Goal: Information Seeking & Learning: Learn about a topic

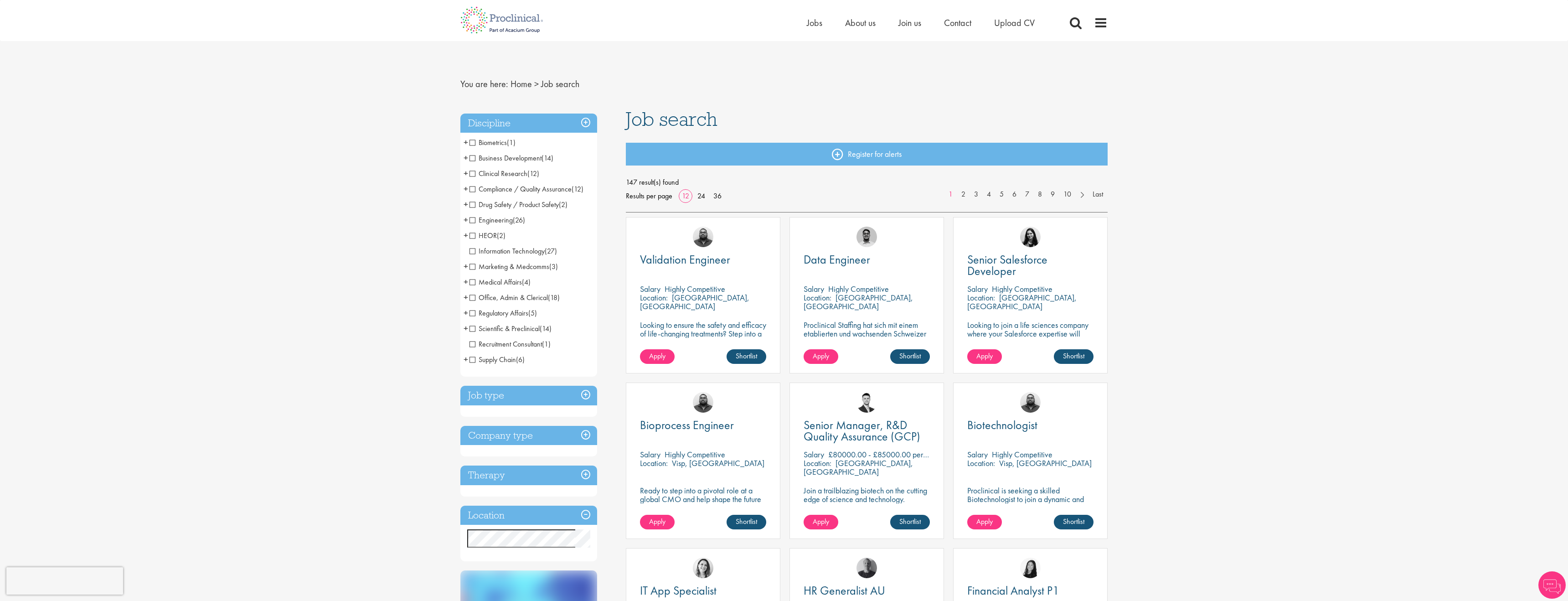
click at [521, 396] on h3 "Job type" at bounding box center [528, 396] width 137 height 19
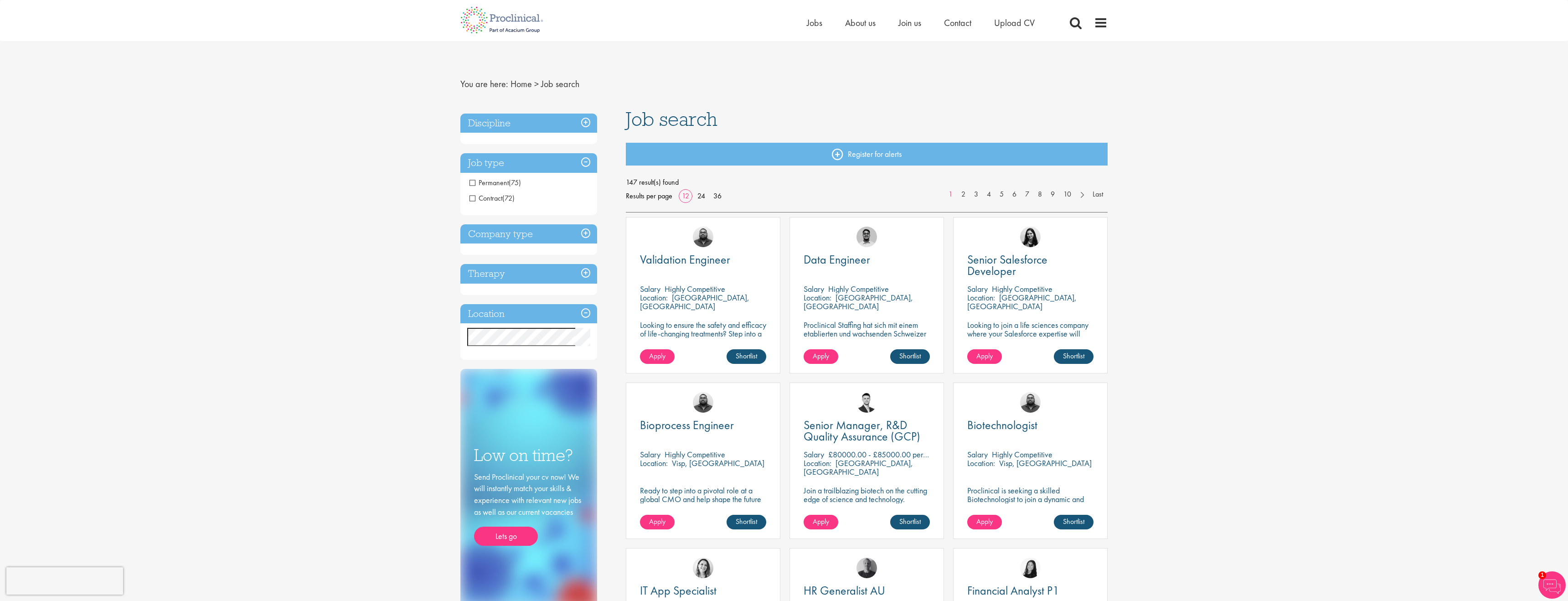
click at [473, 196] on span "Contract" at bounding box center [486, 199] width 33 height 10
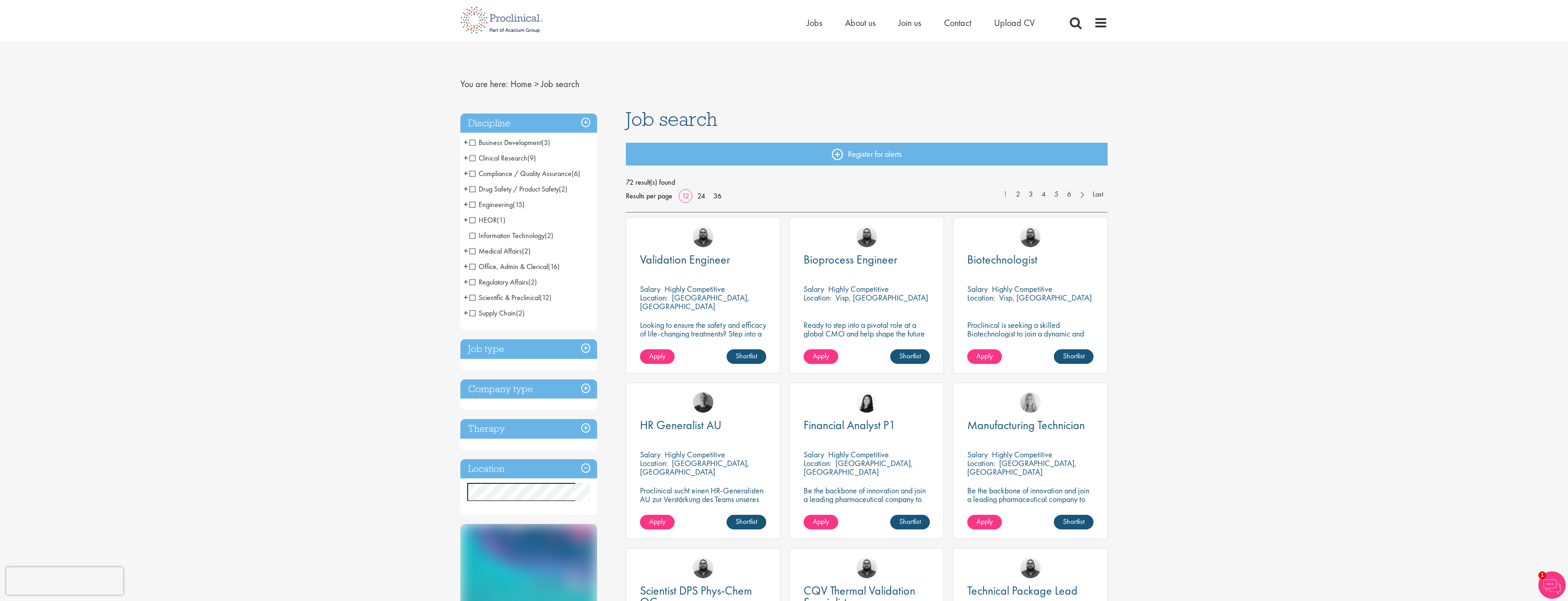
click at [472, 239] on span "Information Technology" at bounding box center [507, 236] width 75 height 10
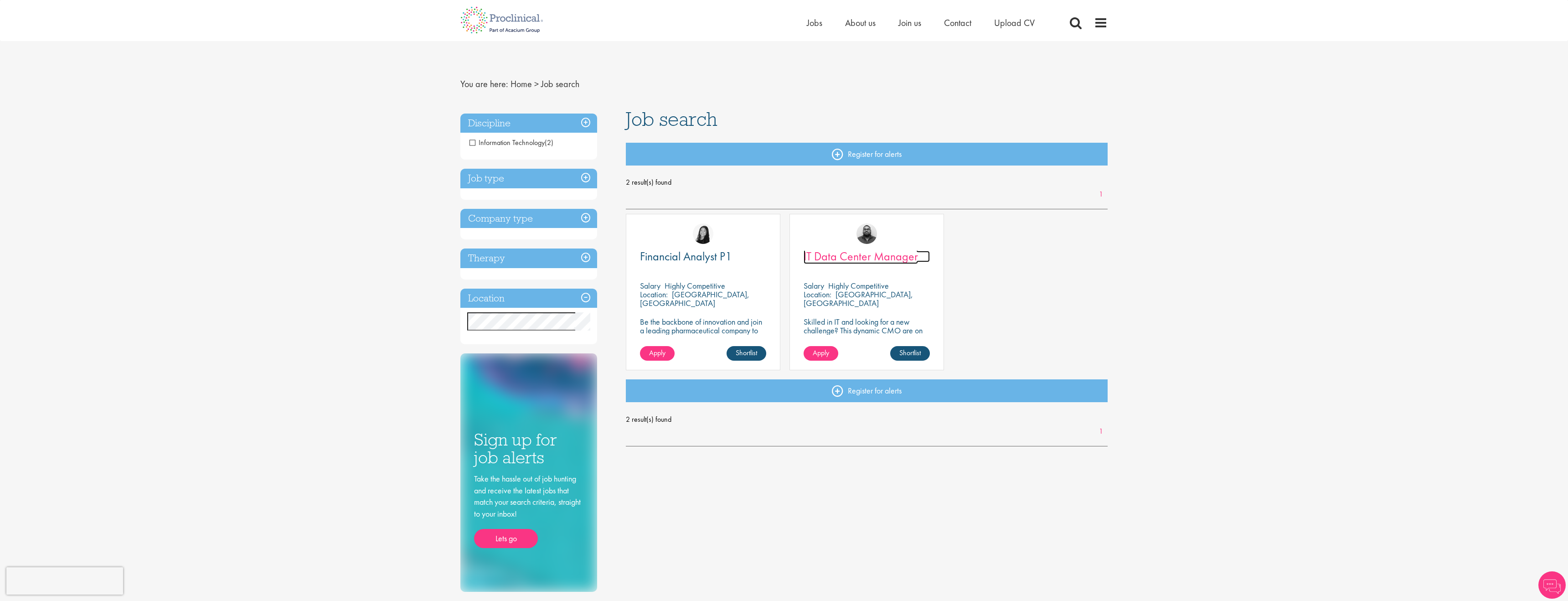
click at [835, 259] on span "IT Data Center Manager" at bounding box center [861, 256] width 114 height 15
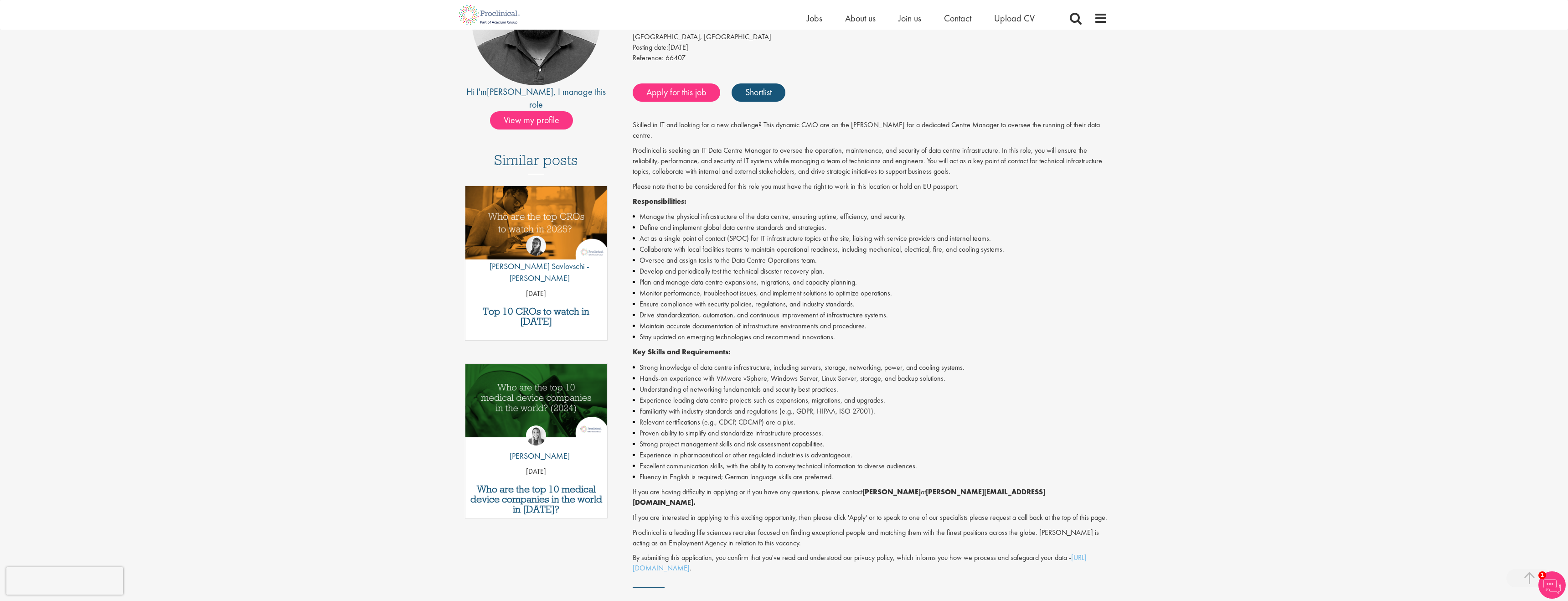
scroll to position [146, 0]
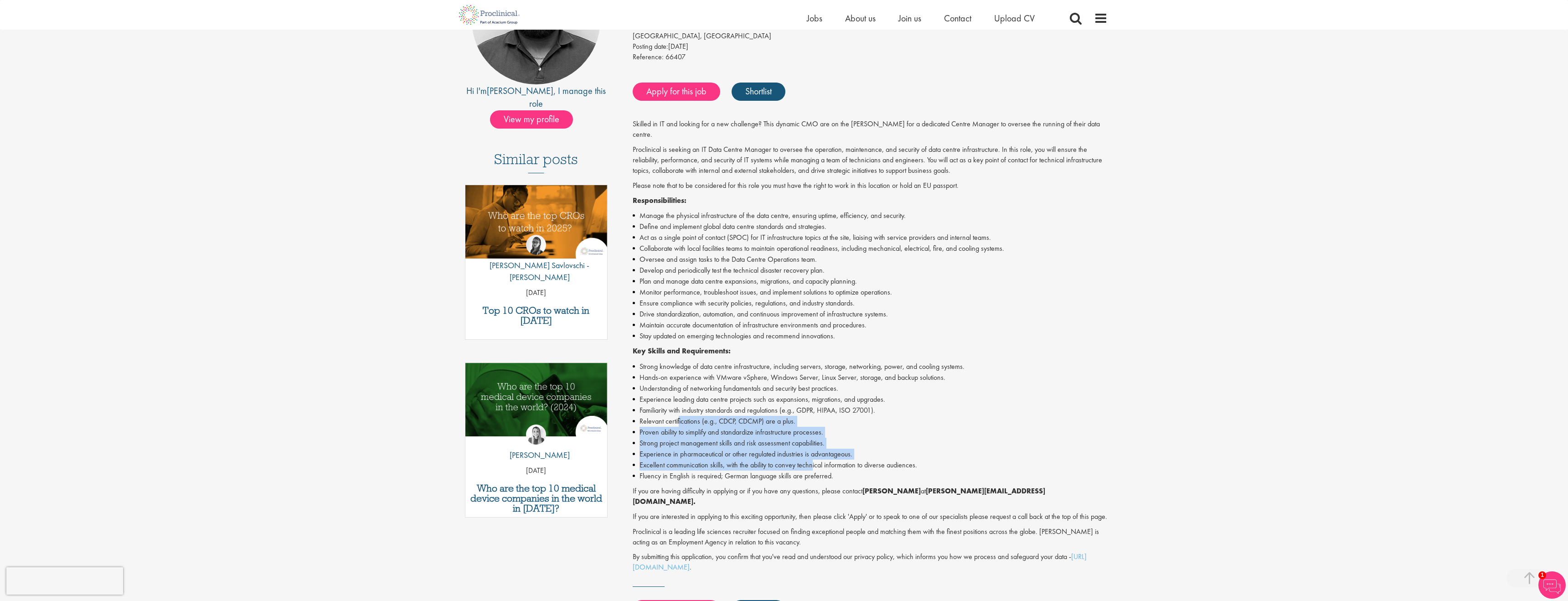
drag, startPoint x: 679, startPoint y: 415, endPoint x: 818, endPoint y: 451, distance: 143.6
click at [817, 451] on ul "Strong knowledge of data centre infrastructure, including servers, storage, net…" at bounding box center [870, 421] width 475 height 121
click at [821, 460] on li "Excellent communication skills, with the ability to convey technical informatio…" at bounding box center [870, 465] width 475 height 11
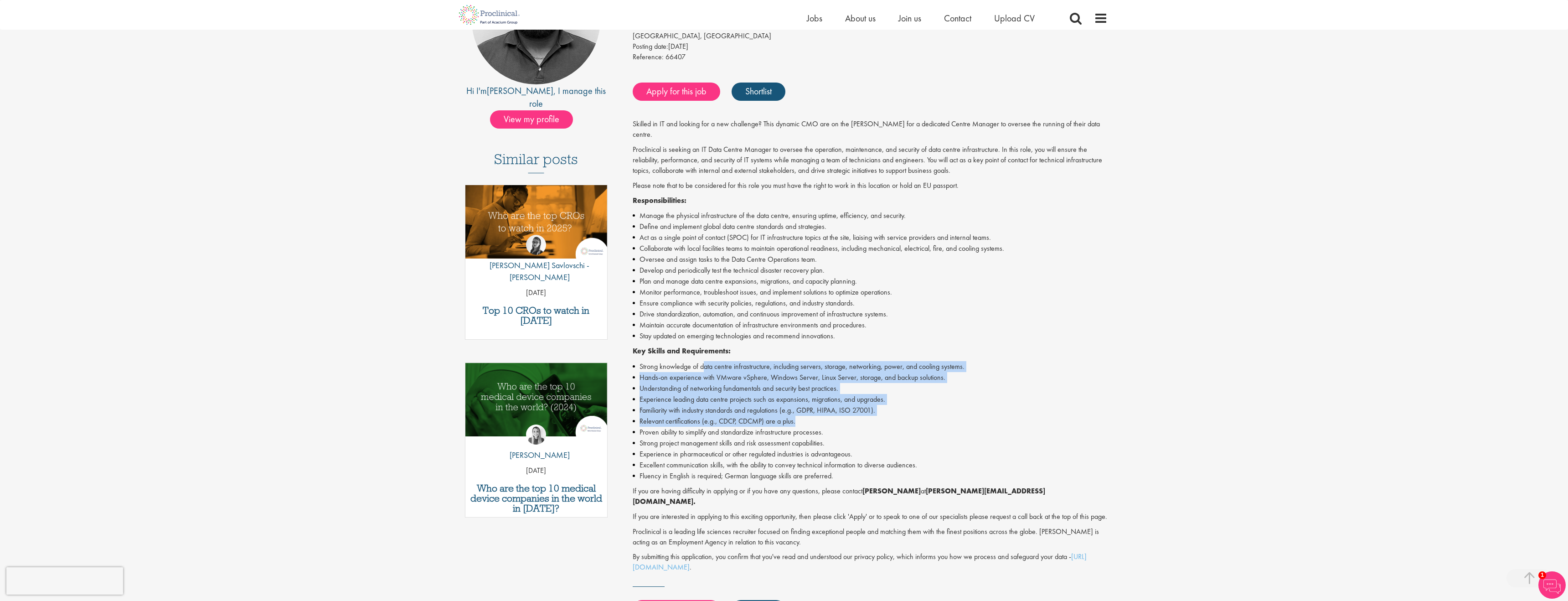
drag, startPoint x: 703, startPoint y: 356, endPoint x: 909, endPoint y: 411, distance: 213.2
click at [909, 411] on ul "Strong knowledge of data centre infrastructure, including servers, storage, net…" at bounding box center [870, 421] width 475 height 121
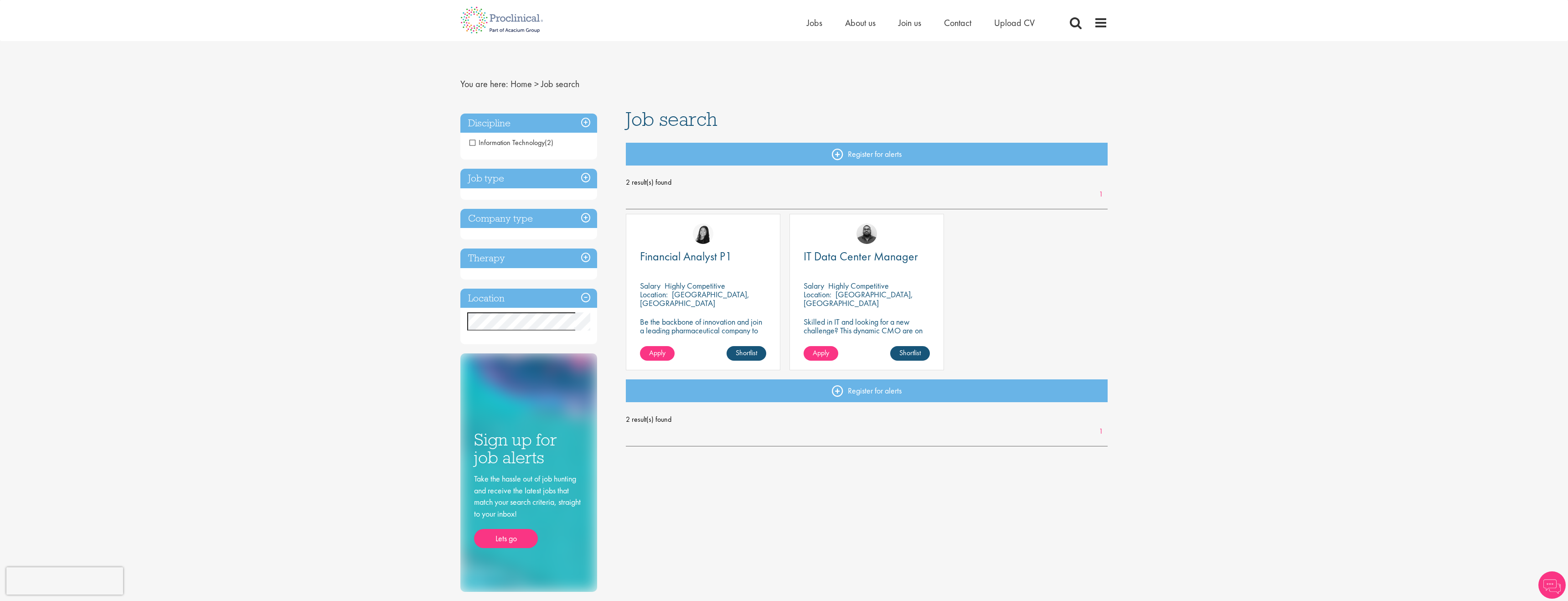
click at [478, 144] on span "Information Technology" at bounding box center [507, 142] width 75 height 10
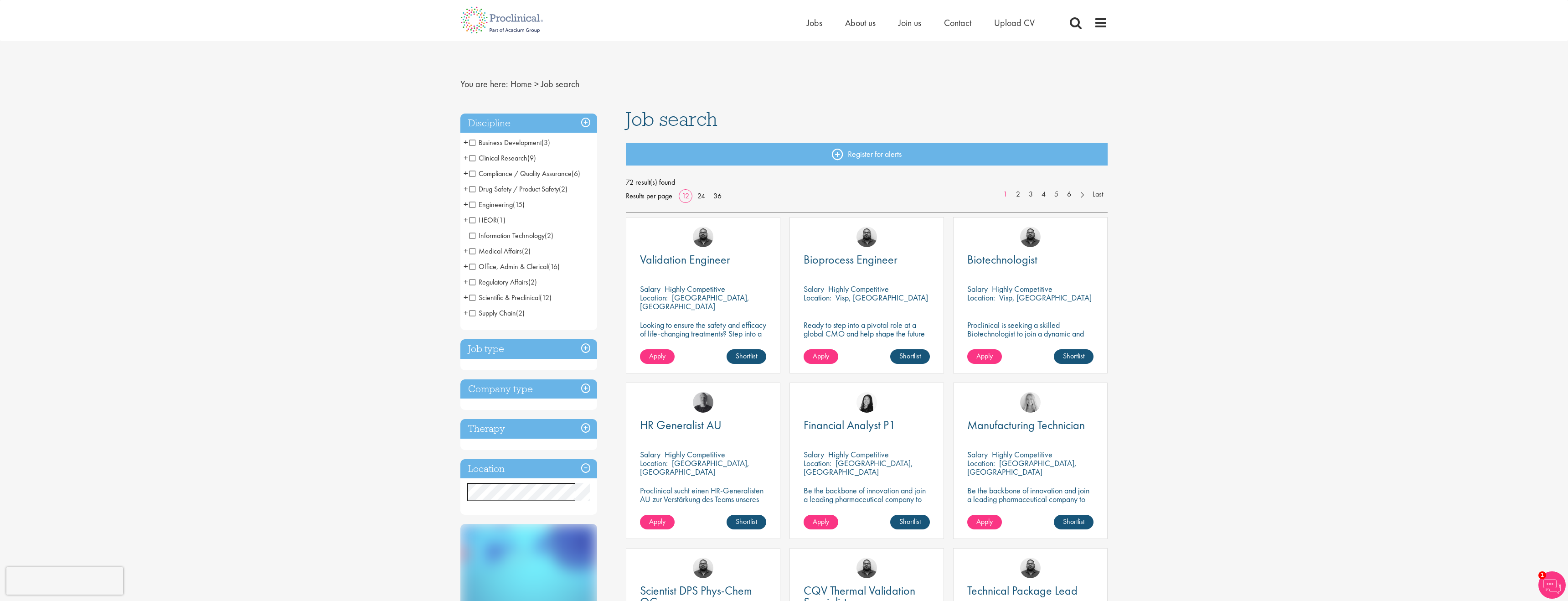
click at [474, 269] on span "Office, Admin & Clerical" at bounding box center [508, 267] width 79 height 10
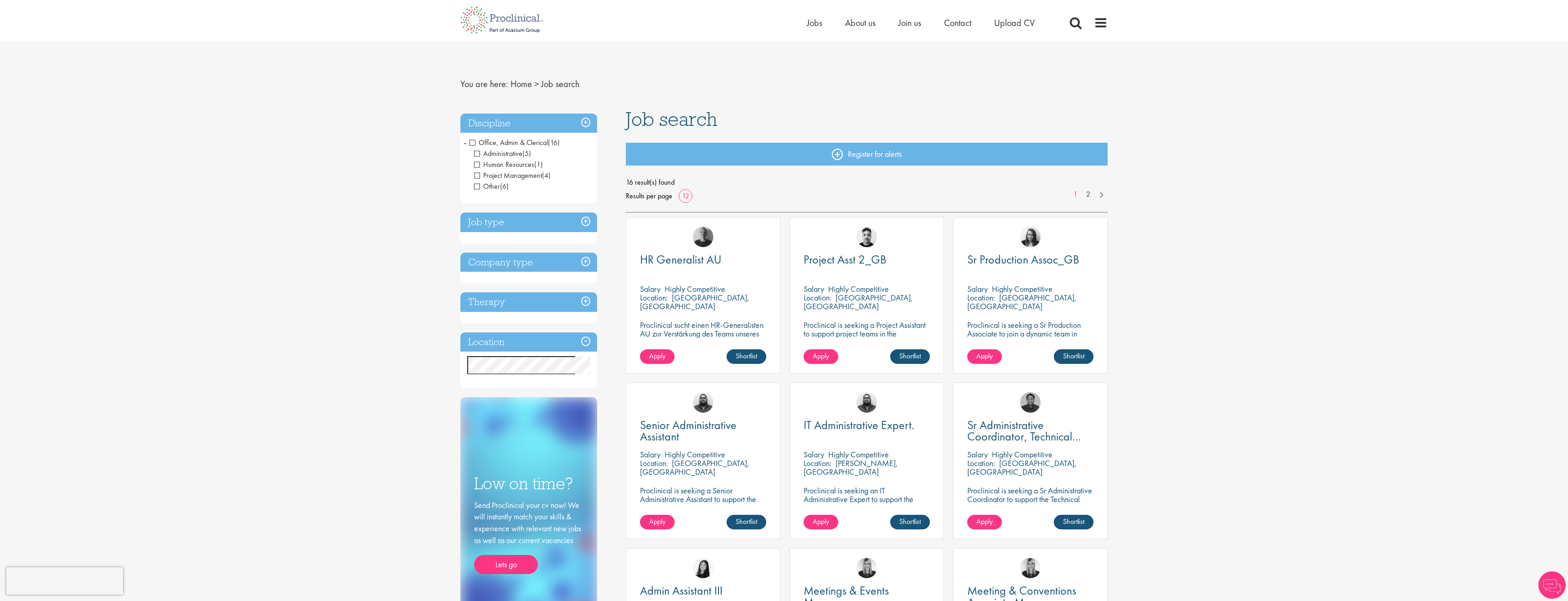
click at [357, 295] on div "You are here: Home > Job search Discipline Office, Admin & Clerical (16) - + Ad…" at bounding box center [784, 600] width 1568 height 1201
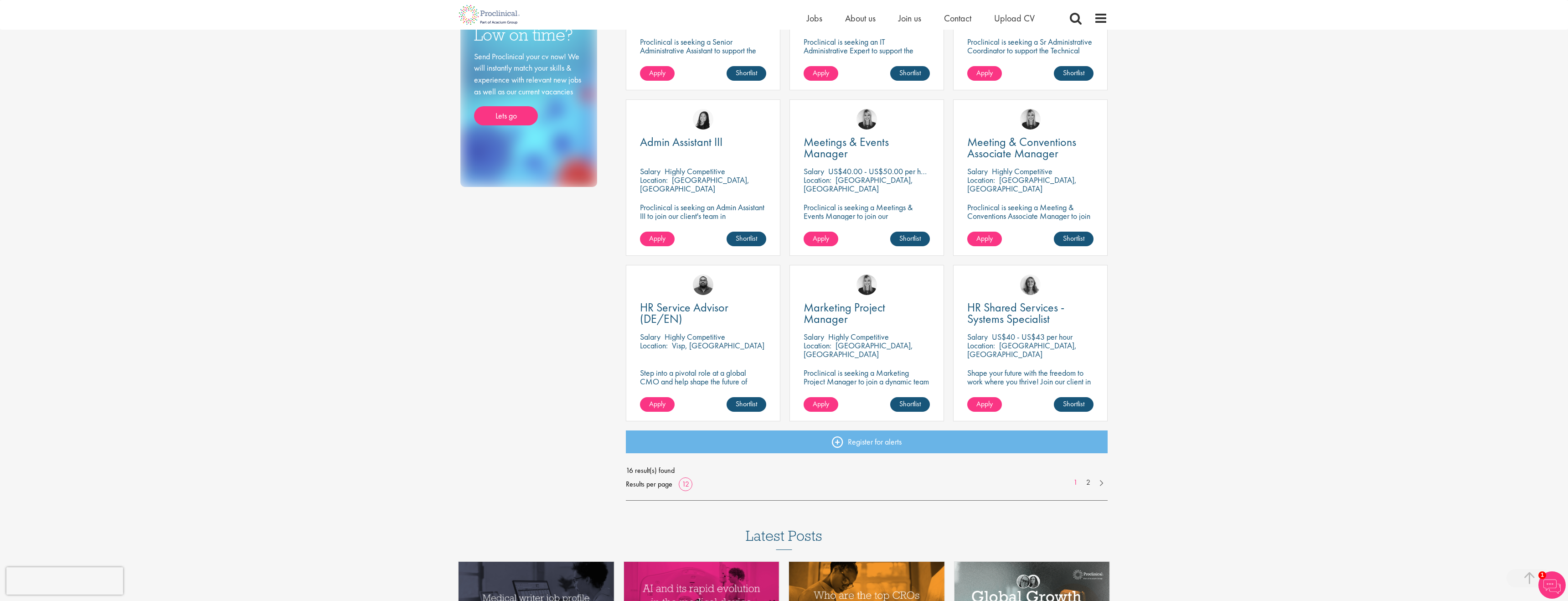
scroll to position [438, 0]
click at [1086, 480] on link "2" at bounding box center [1088, 482] width 13 height 10
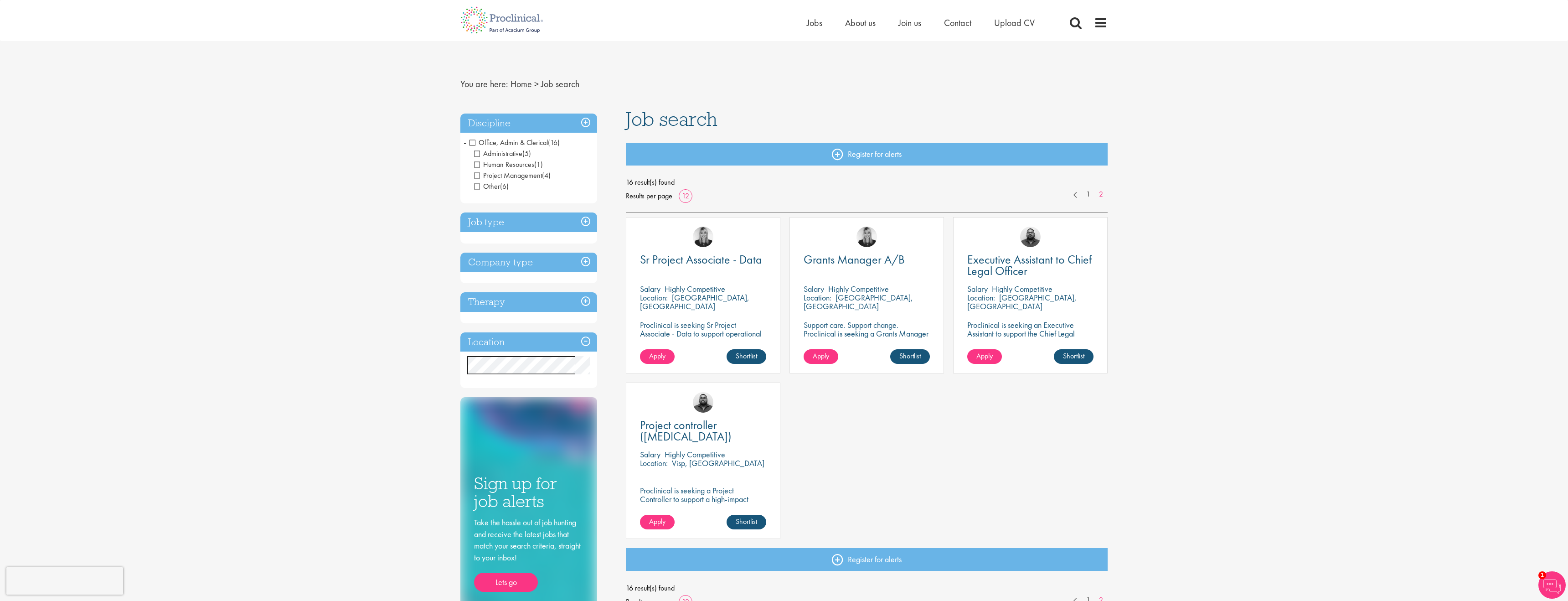
click at [702, 250] on div "Sr Project Associate - Data Salary Highly Competitive Location: Tarrytown, USA …" at bounding box center [703, 295] width 155 height 156
click at [696, 329] on p "Proclinical is seeking Sr Project Associate - Data to support operational and d…" at bounding box center [702, 342] width 126 height 43
click at [715, 261] on span "Sr Project Associate - Data" at bounding box center [701, 259] width 122 height 15
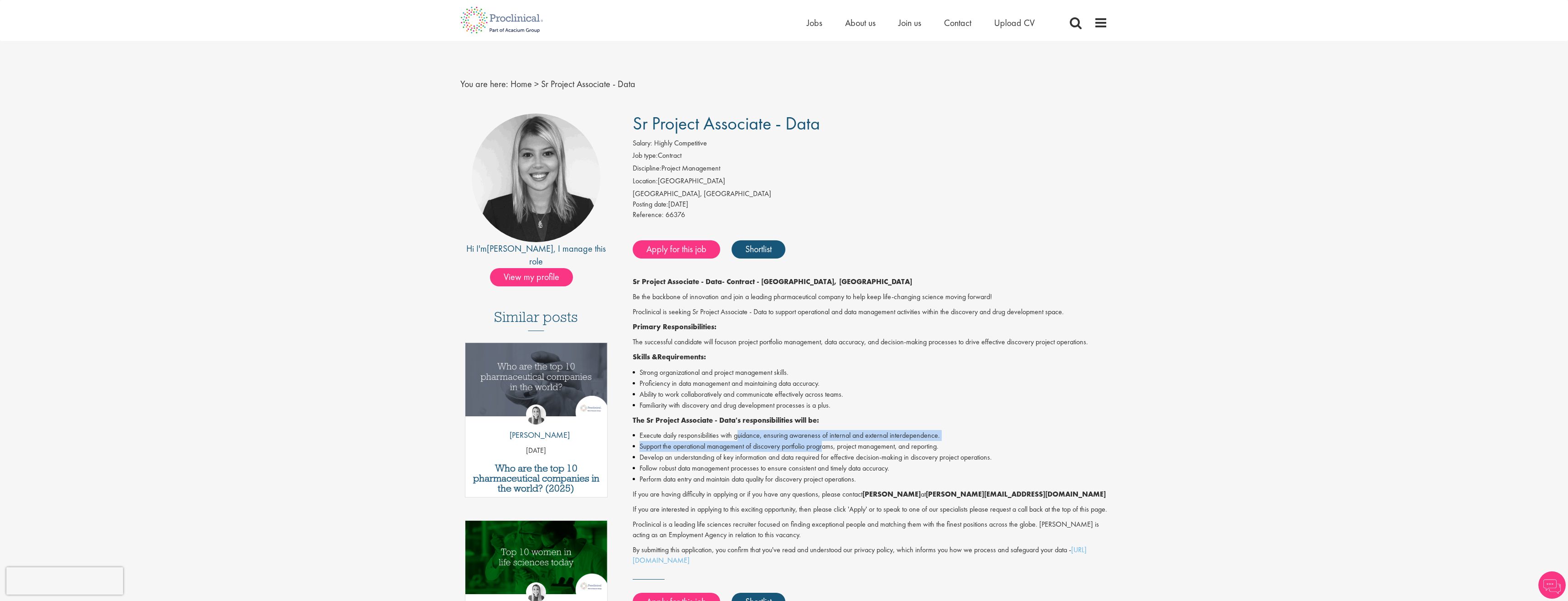
drag, startPoint x: 739, startPoint y: 432, endPoint x: 825, endPoint y: 448, distance: 87.5
click at [825, 448] on ul "Execute daily responsibilities with guidance, ensuring awareness of internal an…" at bounding box center [870, 457] width 475 height 55
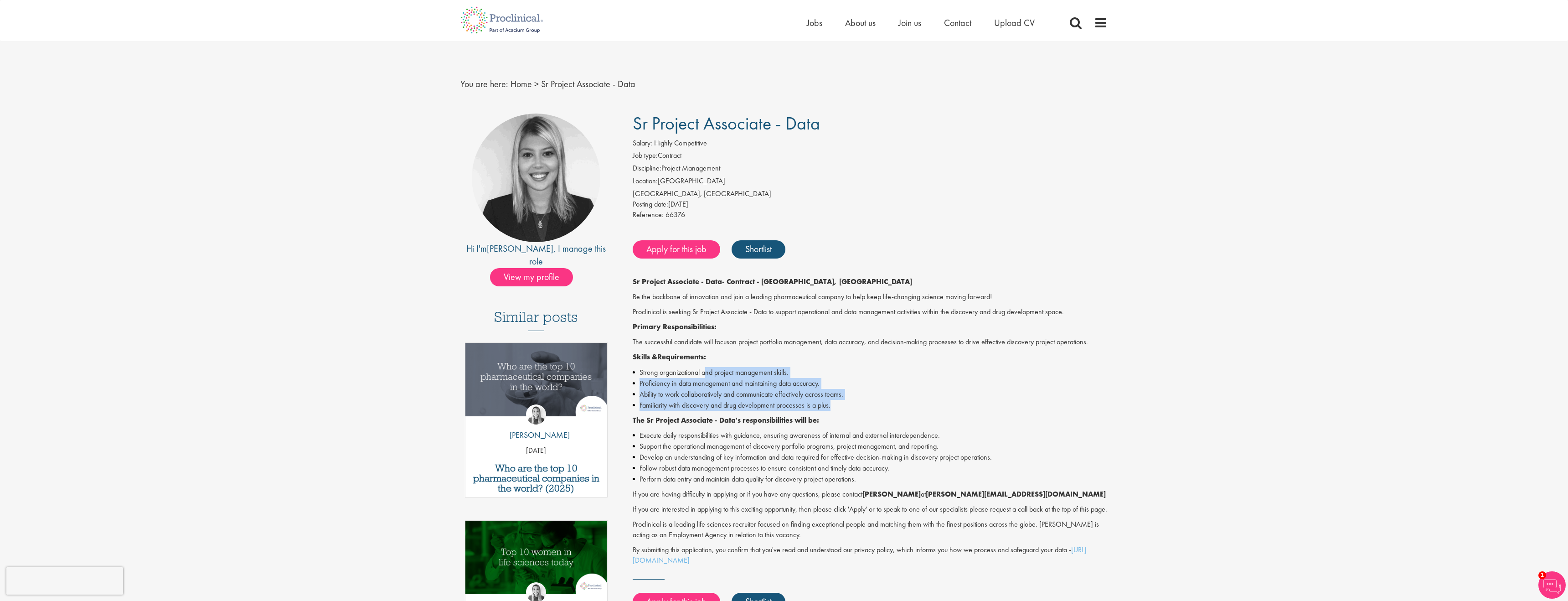
drag, startPoint x: 707, startPoint y: 372, endPoint x: 836, endPoint y: 406, distance: 133.4
click at [836, 406] on ul "Strong organizational and project management skills. Proficiency in data manage…" at bounding box center [870, 389] width 475 height 44
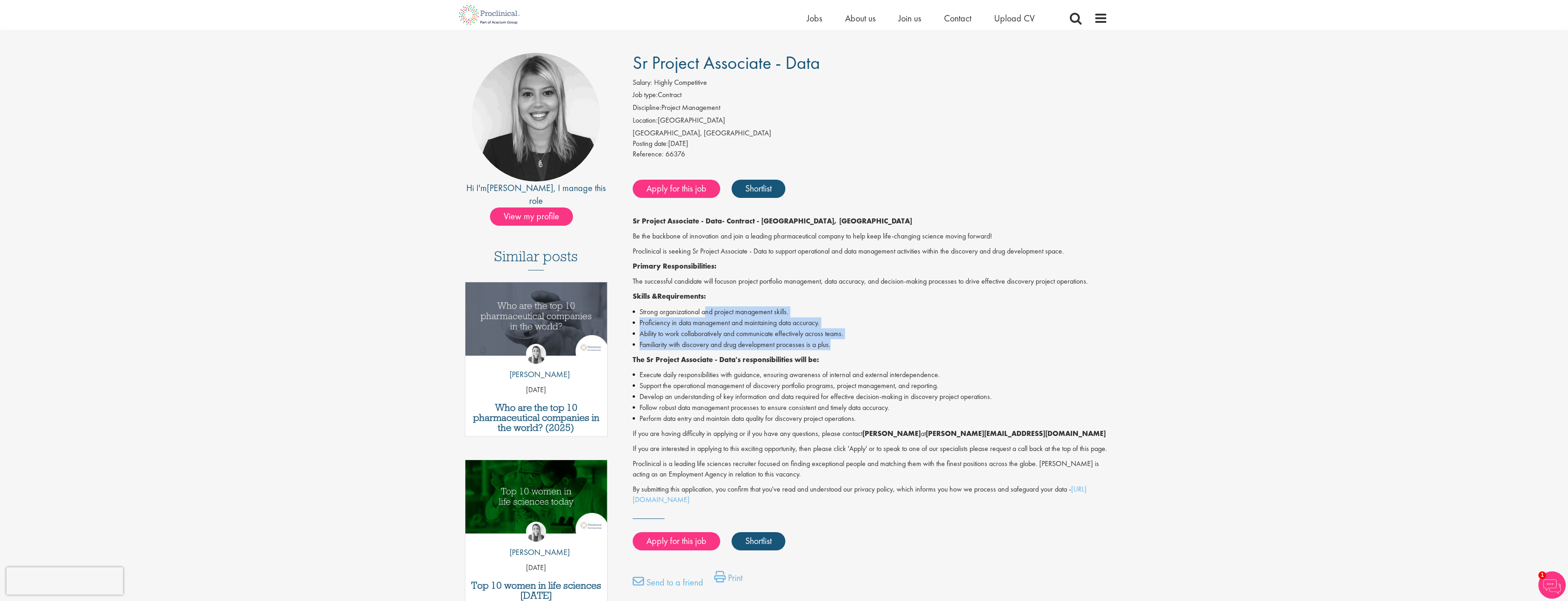
scroll to position [48, 0]
